Goal: Information Seeking & Learning: Check status

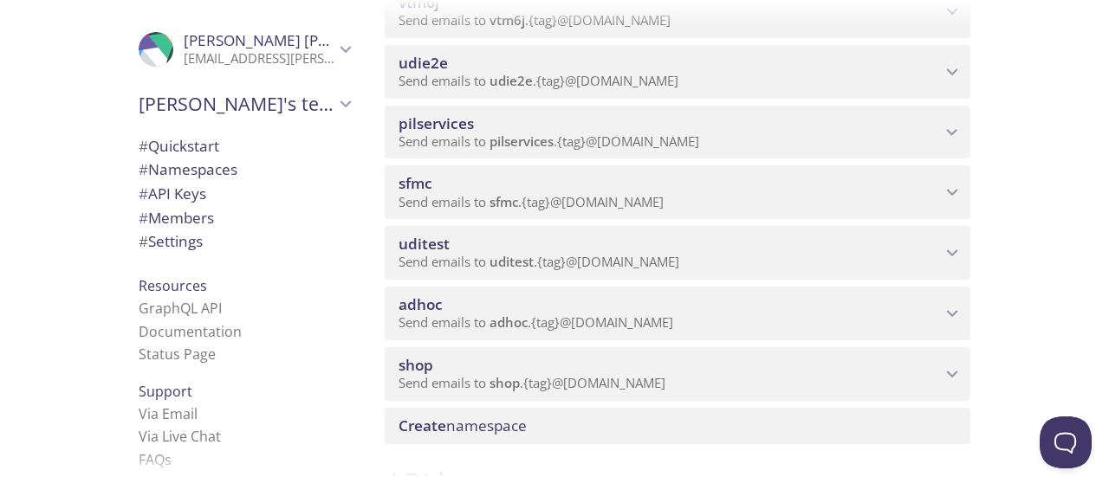
scroll to position [287, 0]
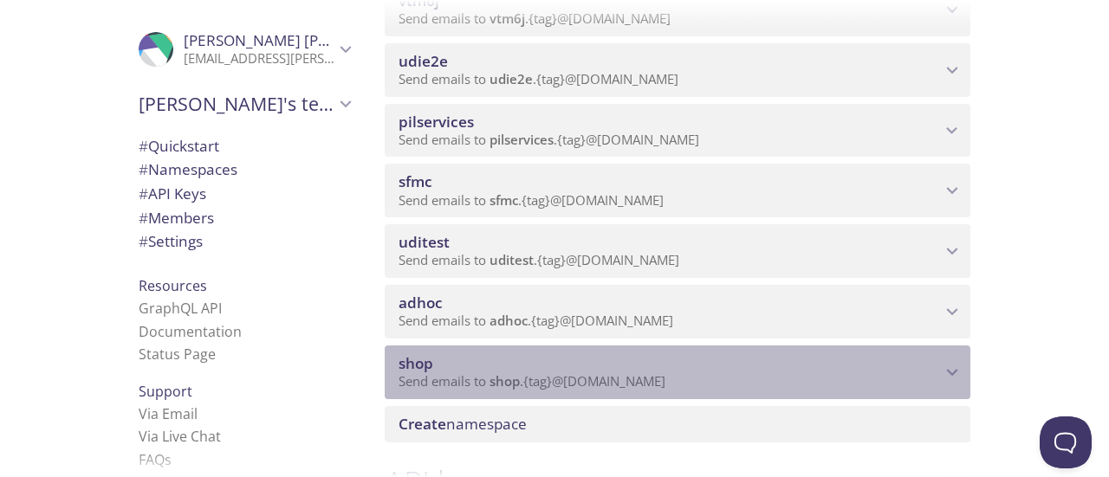
click at [945, 367] on icon "shop namespace" at bounding box center [952, 372] width 23 height 23
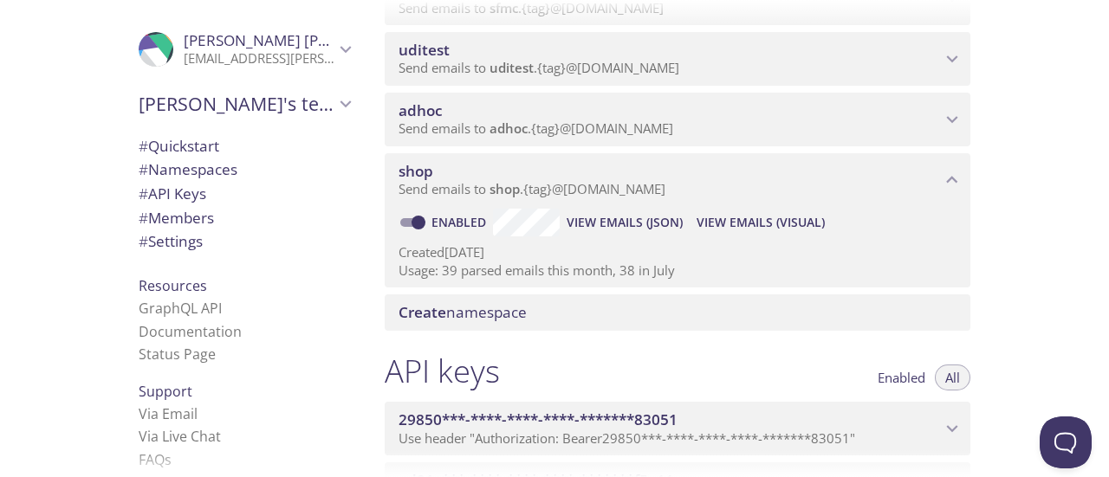
scroll to position [480, 0]
click at [756, 220] on span "View Emails (Visual)" at bounding box center [761, 221] width 128 height 21
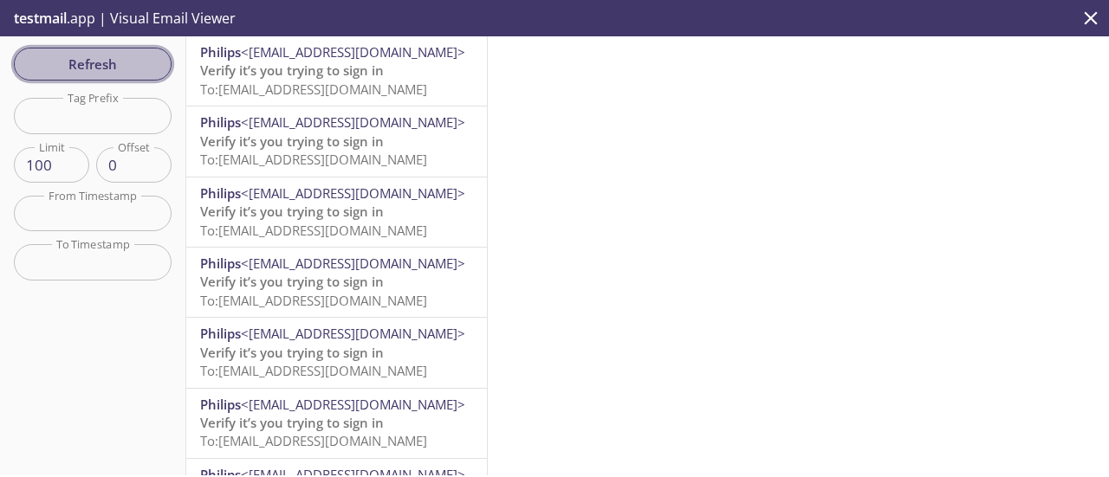
click at [131, 68] on span "Refresh" at bounding box center [93, 64] width 130 height 23
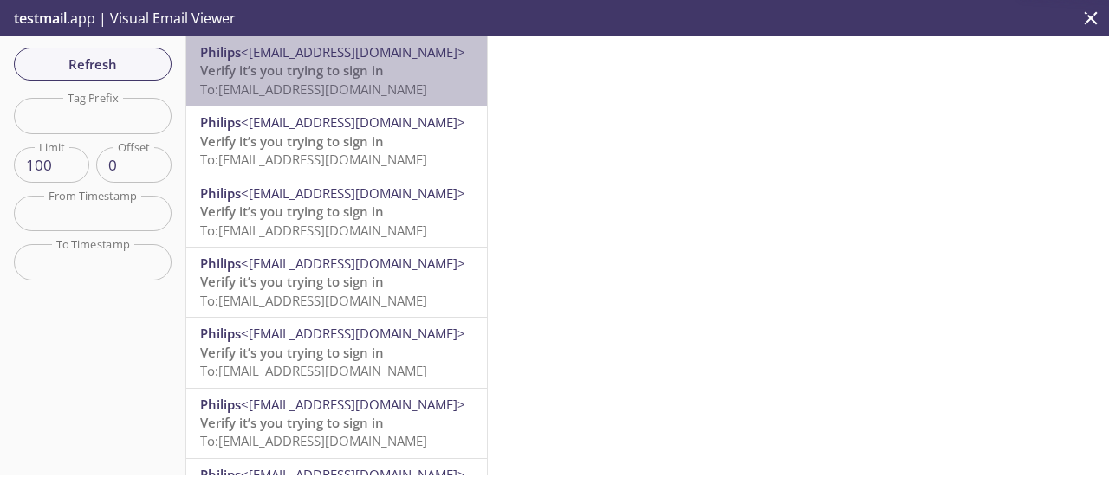
click at [354, 65] on span "Verify it’s you trying to sign in" at bounding box center [292, 70] width 184 height 17
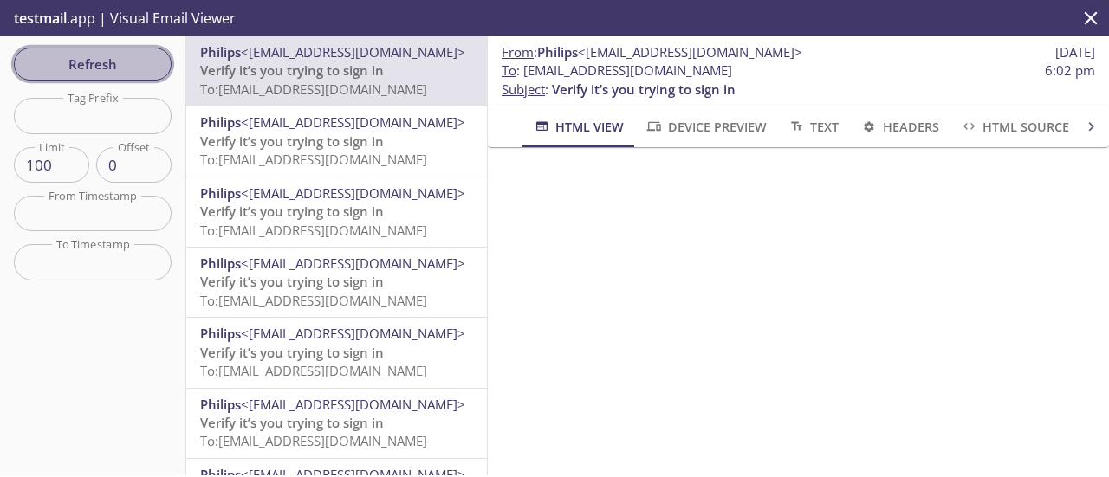
click at [103, 63] on span "Refresh" at bounding box center [93, 64] width 130 height 23
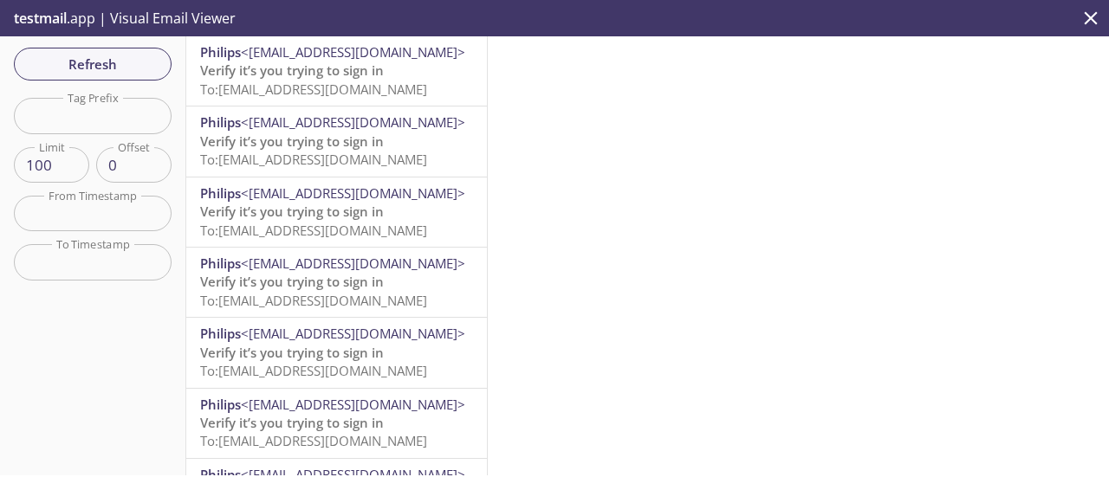
click at [331, 83] on span "To: [EMAIL_ADDRESS][DOMAIN_NAME]" at bounding box center [313, 89] width 227 height 17
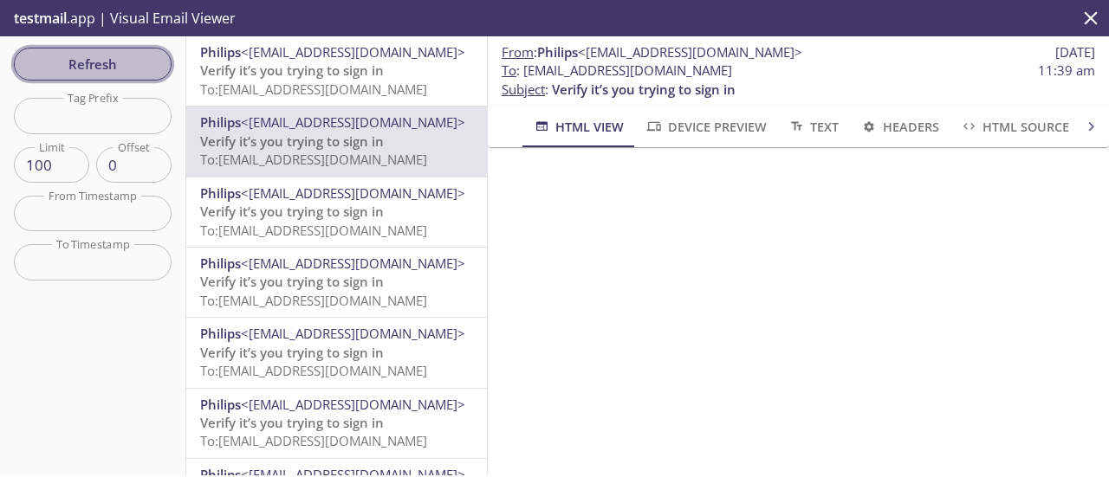
click at [116, 68] on span "Refresh" at bounding box center [93, 64] width 130 height 23
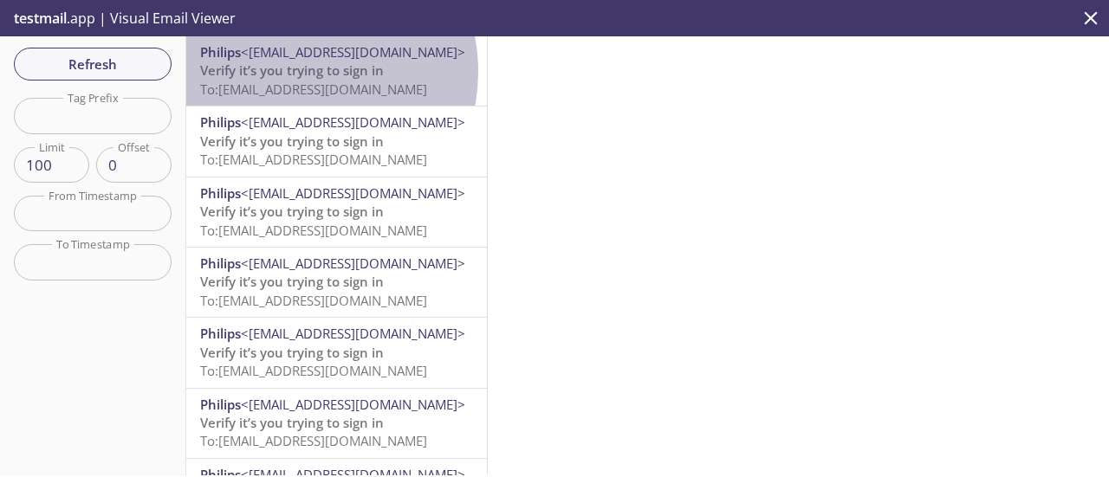
click at [289, 72] on span "Verify it’s you trying to sign in" at bounding box center [292, 70] width 184 height 17
